Goal: Communication & Community: Answer question/provide support

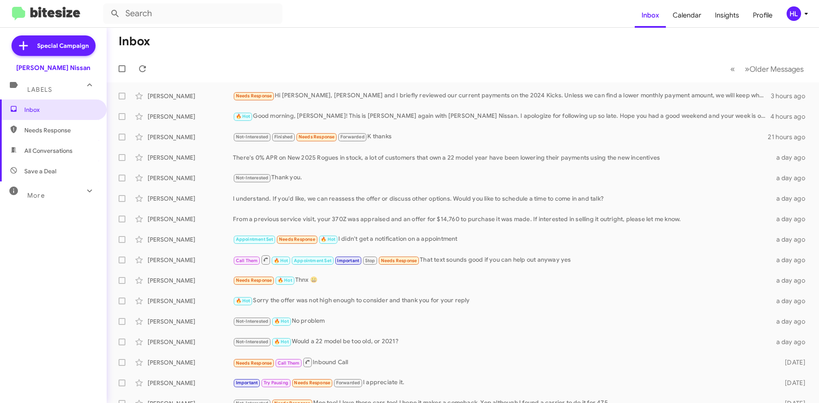
click at [58, 11] on img at bounding box center [46, 14] width 68 height 14
click at [69, 159] on span "All Conversations" at bounding box center [53, 150] width 107 height 20
type input "in:all-conversations"
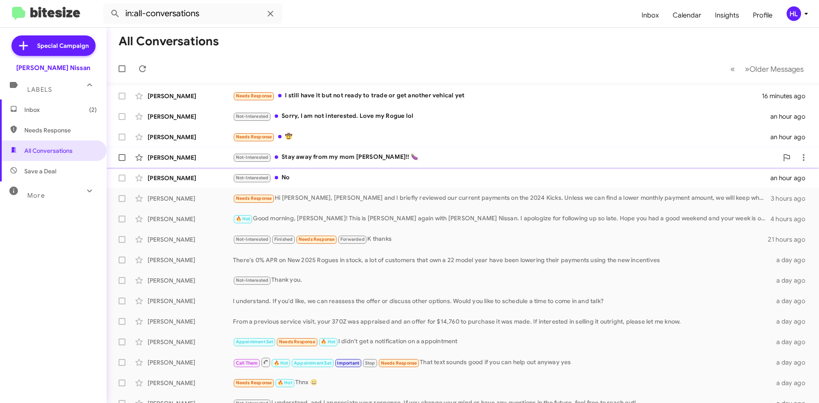
click at [224, 160] on div "[PERSON_NAME]" at bounding box center [190, 157] width 85 height 9
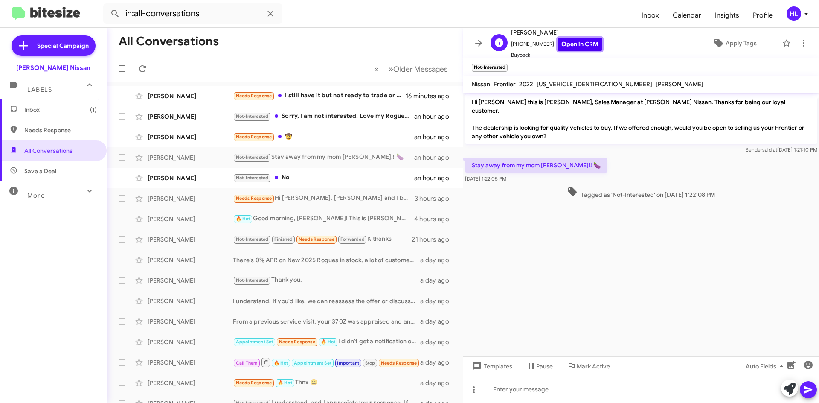
click at [575, 48] on link "Open in CRM" at bounding box center [580, 44] width 45 height 13
click at [567, 45] on link "Open in CRM" at bounding box center [580, 44] width 45 height 13
click at [589, 49] on link "Open in CRM" at bounding box center [580, 44] width 45 height 13
click at [474, 41] on icon at bounding box center [479, 43] width 10 height 10
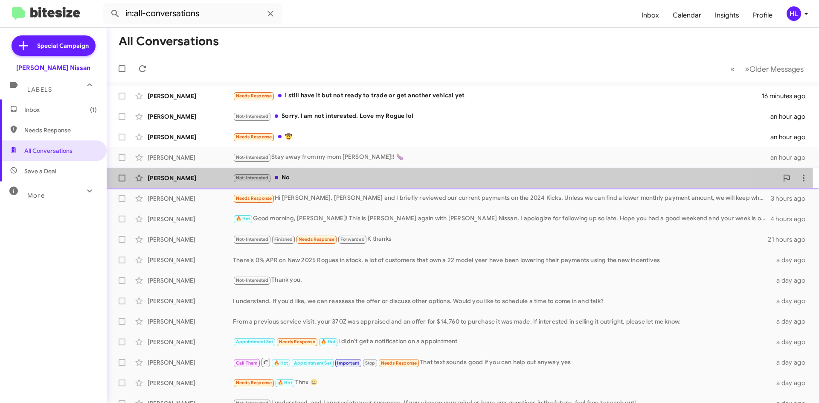
click at [187, 186] on div "[PERSON_NAME] Not-Interested No an hour ago" at bounding box center [463, 177] width 699 height 17
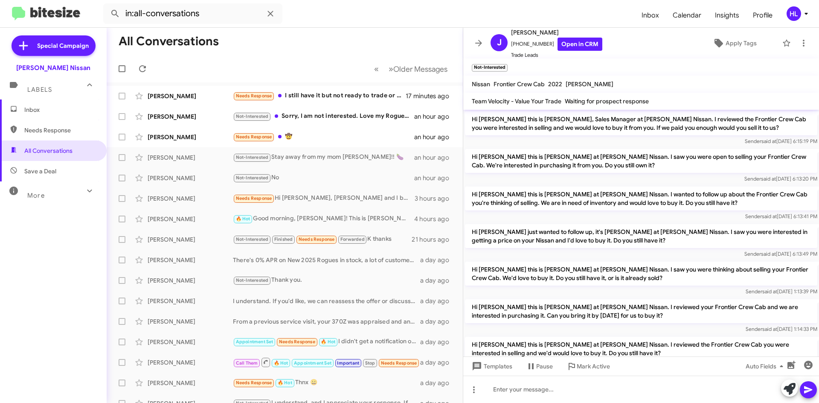
scroll to position [80, 0]
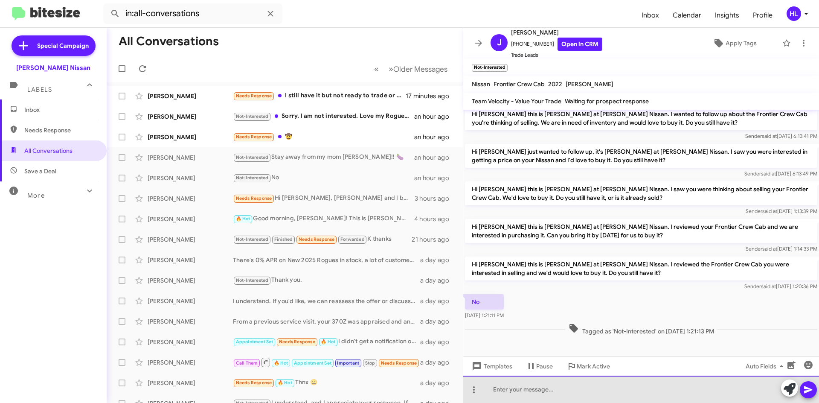
click at [678, 393] on div at bounding box center [641, 389] width 356 height 27
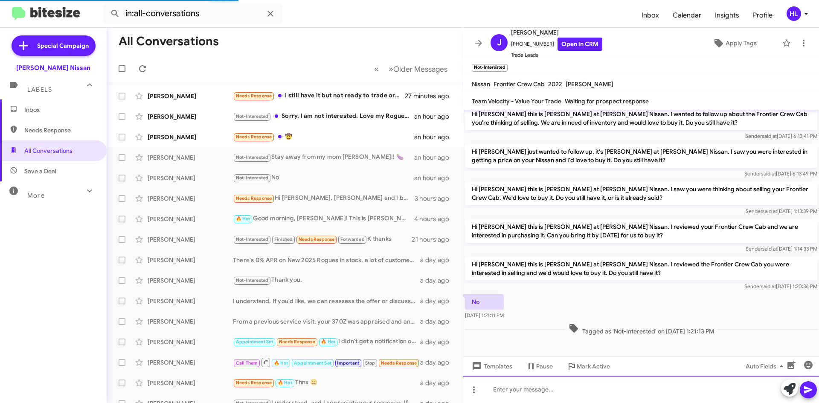
scroll to position [0, 0]
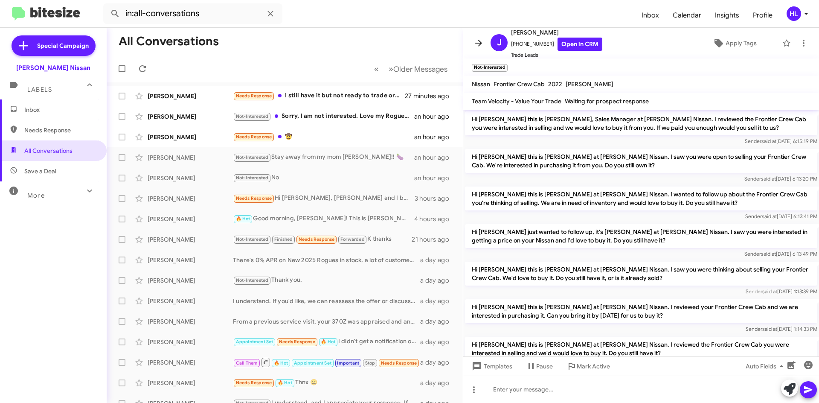
click at [482, 46] on icon at bounding box center [479, 43] width 10 height 10
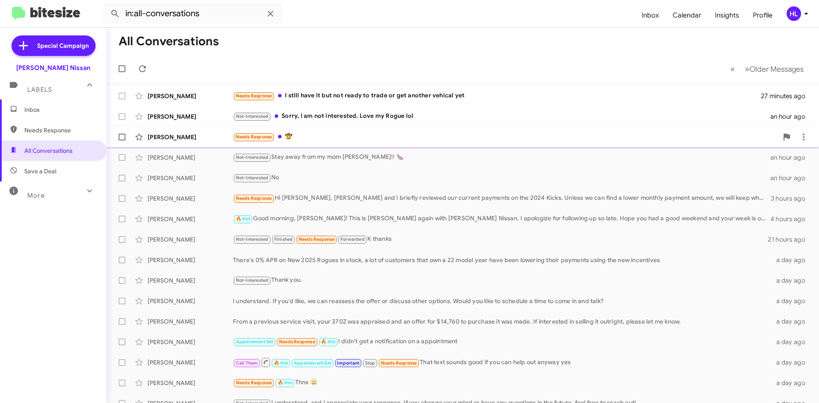
click at [200, 143] on div "[PERSON_NAME] Needs Response 🤠 an hour ago" at bounding box center [463, 136] width 699 height 17
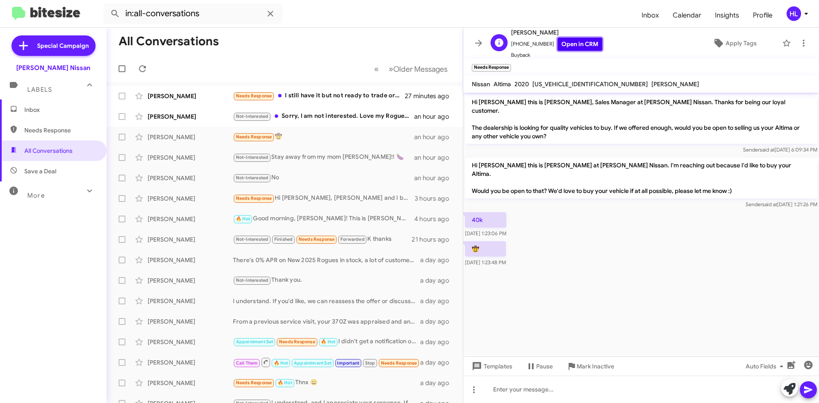
click at [581, 44] on link "Open in CRM" at bounding box center [580, 44] width 45 height 13
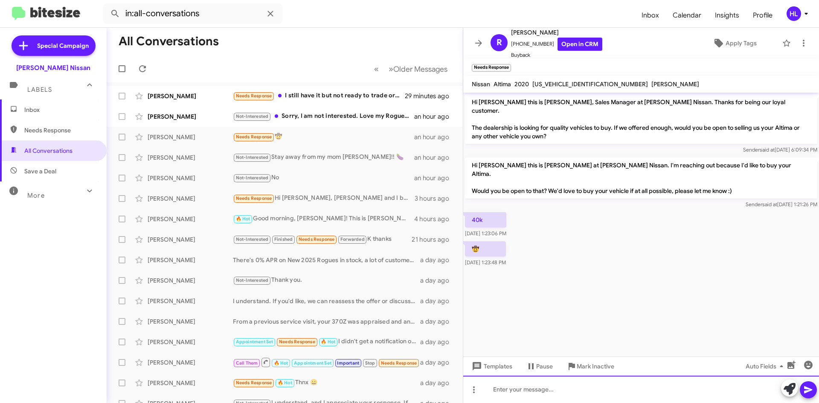
click at [620, 396] on div at bounding box center [641, 389] width 356 height 27
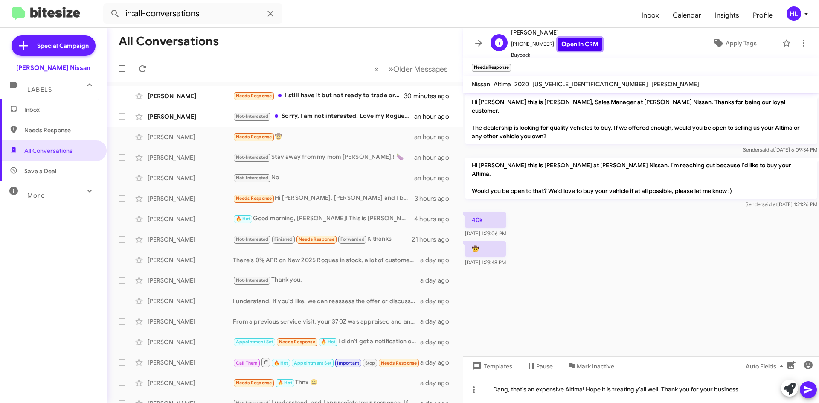
click at [580, 44] on link "Open in CRM" at bounding box center [580, 44] width 45 height 13
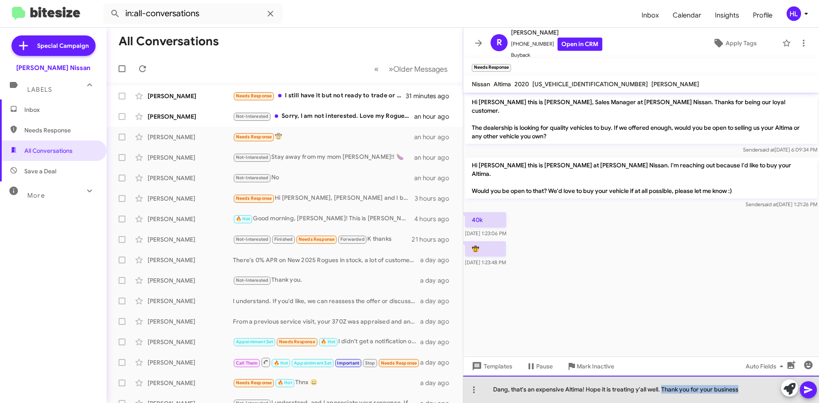
drag, startPoint x: 744, startPoint y: 390, endPoint x: 664, endPoint y: 397, distance: 80.9
click at [664, 397] on div "Dang, that's an expensive Altima! Hope it is treating y'all well. Thank you for…" at bounding box center [641, 389] width 356 height 27
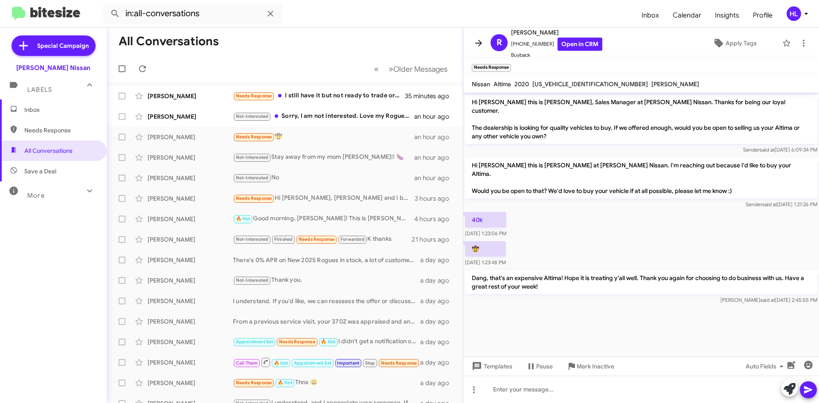
click at [479, 45] on icon at bounding box center [478, 43] width 7 height 6
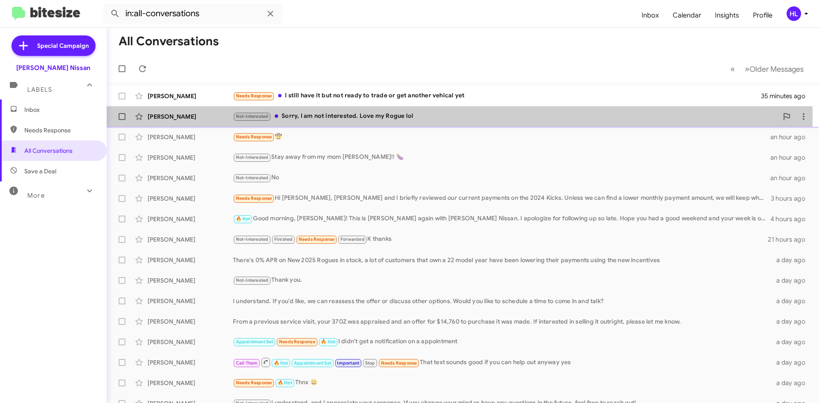
click at [194, 118] on div "[PERSON_NAME]" at bounding box center [190, 116] width 85 height 9
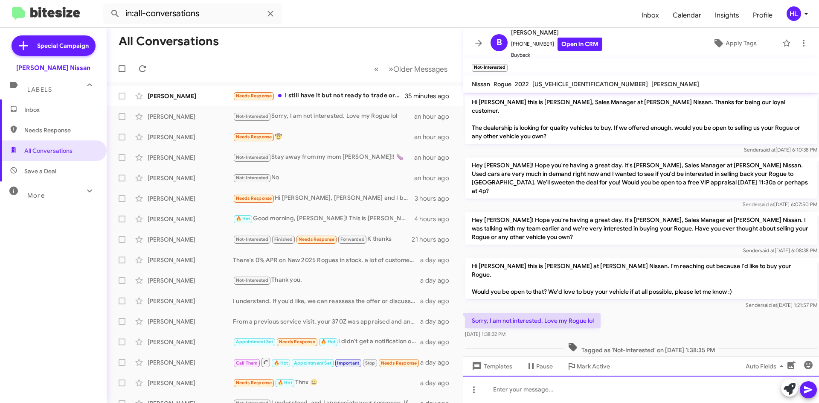
click at [696, 393] on div at bounding box center [641, 389] width 356 height 27
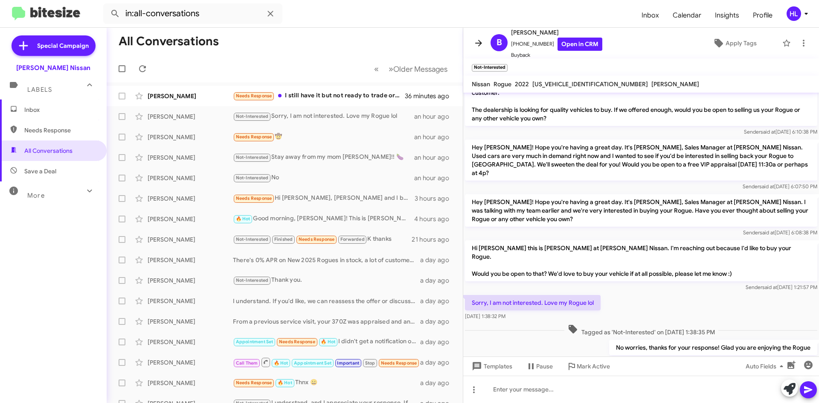
click at [482, 42] on icon at bounding box center [479, 43] width 10 height 10
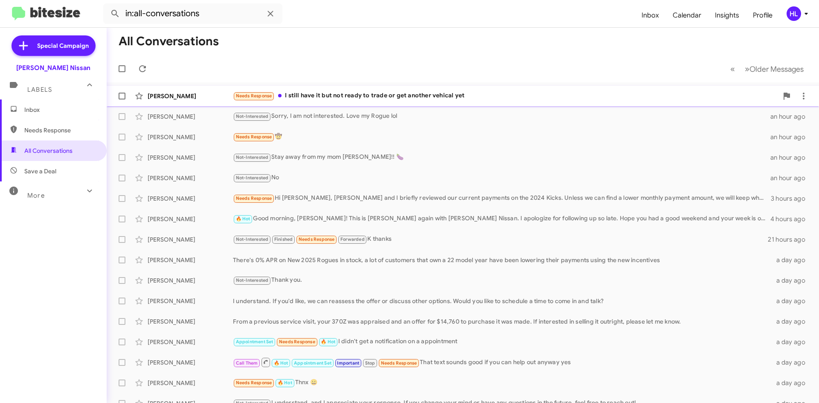
click at [199, 93] on div "[PERSON_NAME]" at bounding box center [190, 96] width 85 height 9
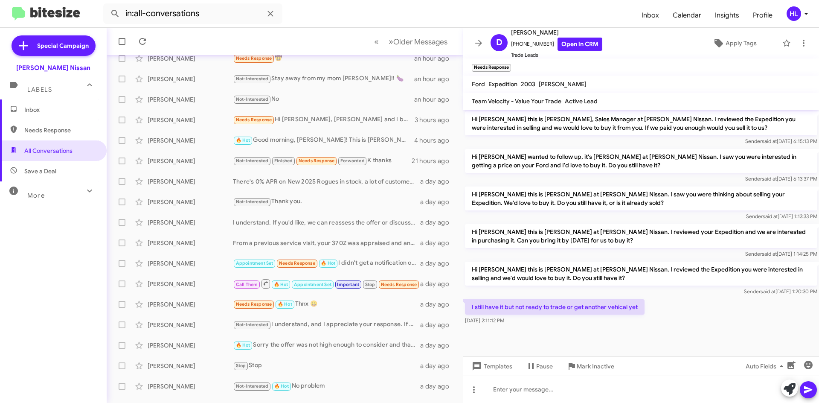
scroll to position [93, 0]
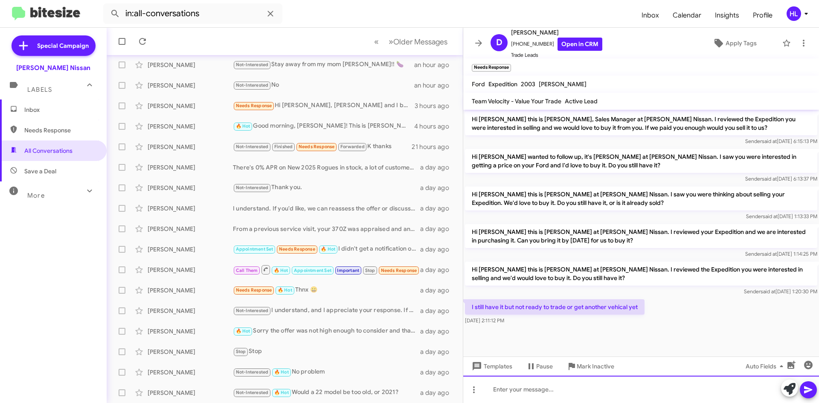
click at [596, 394] on div at bounding box center [641, 389] width 356 height 27
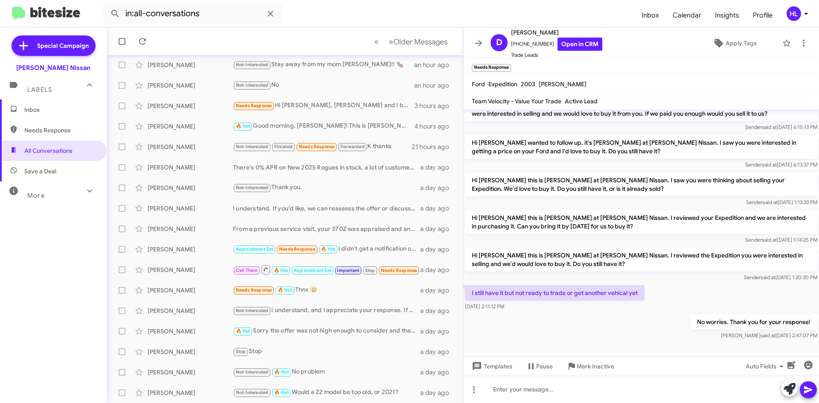
click at [479, 41] on icon at bounding box center [479, 43] width 10 height 10
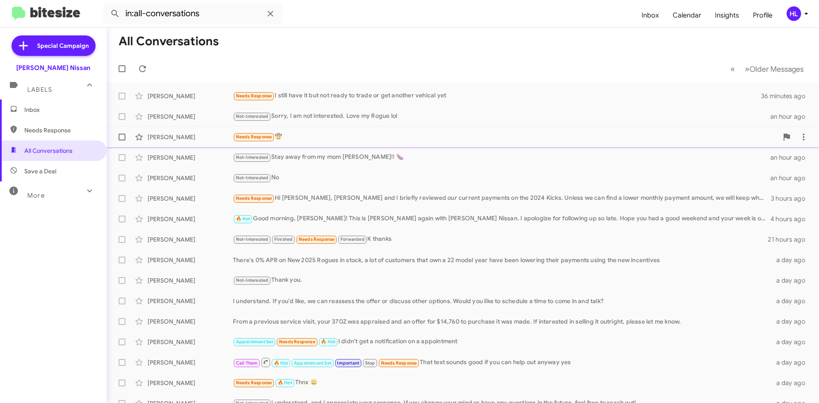
click at [182, 134] on div "[PERSON_NAME]" at bounding box center [190, 137] width 85 height 9
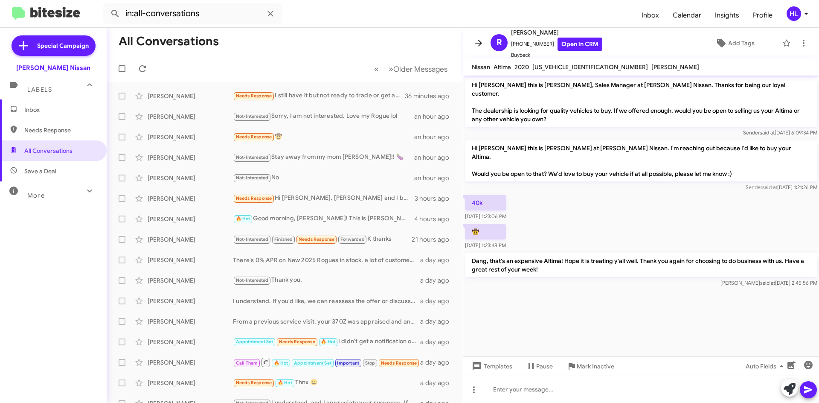
click at [480, 46] on icon at bounding box center [479, 43] width 10 height 10
